Goal: Navigation & Orientation: Understand site structure

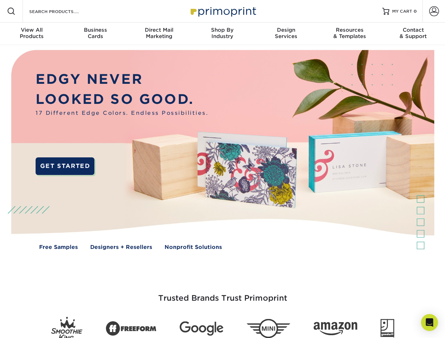
click at [222, 169] on img at bounding box center [222, 155] width 440 height 220
click at [11, 11] on span at bounding box center [11, 11] width 8 height 8
click at [433, 11] on span at bounding box center [434, 11] width 10 height 10
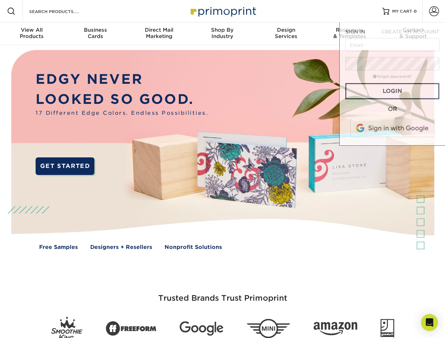
click at [32, 34] on div "View All Products" at bounding box center [31, 33] width 63 height 13
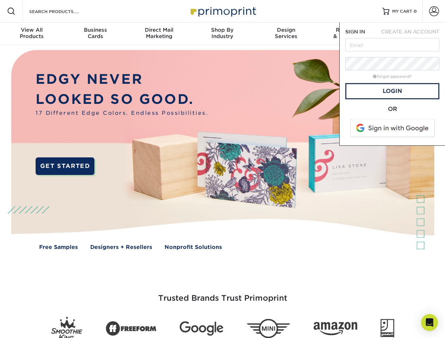
click at [95, 34] on div "Business Cards" at bounding box center [94, 33] width 63 height 13
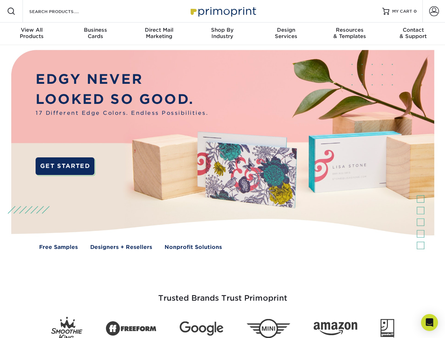
click at [159, 34] on div "Direct Mail Marketing" at bounding box center [158, 33] width 63 height 13
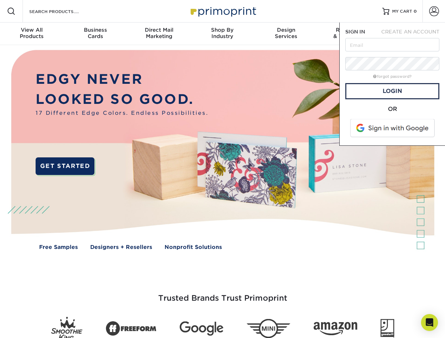
click at [222, 34] on div "Shop By Industry" at bounding box center [221, 33] width 63 height 13
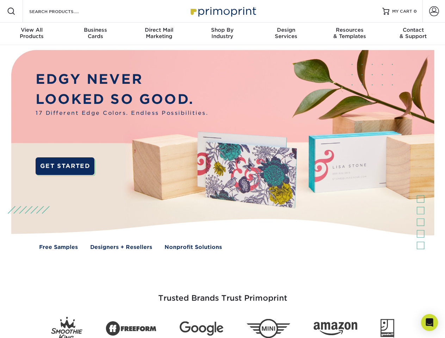
click at [286, 34] on div "Design Services" at bounding box center [285, 33] width 63 height 13
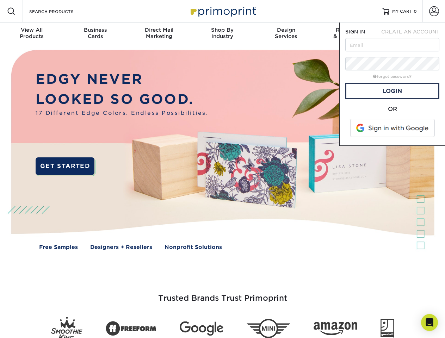
click at [349, 34] on span "SIGN IN" at bounding box center [355, 32] width 20 height 6
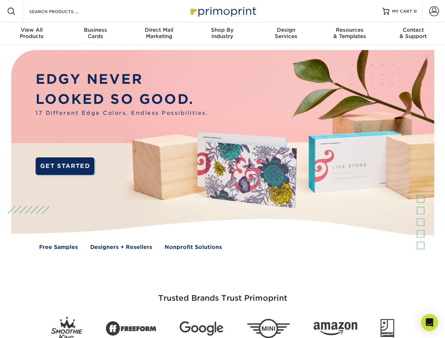
click at [413, 34] on div "Contact & Support" at bounding box center [412, 33] width 63 height 13
